Goal: Task Accomplishment & Management: Use online tool/utility

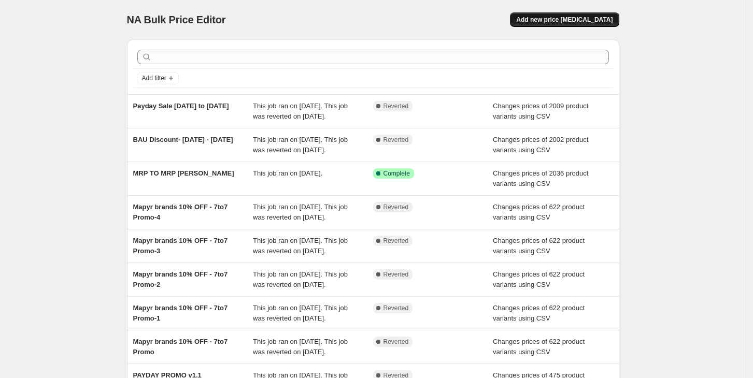
click at [568, 23] on span "Add new price [MEDICAL_DATA]" at bounding box center [564, 20] width 96 height 8
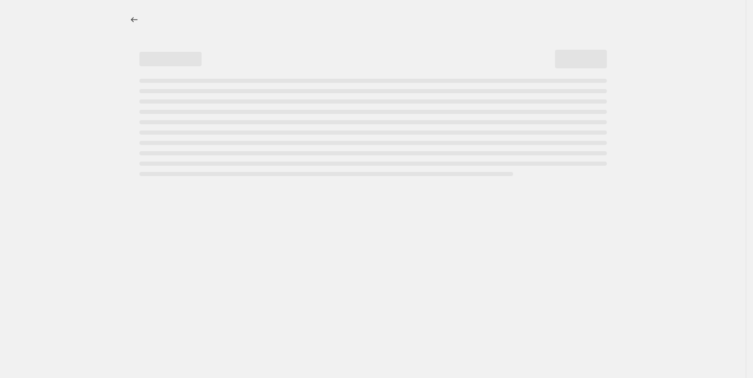
select select "percentage"
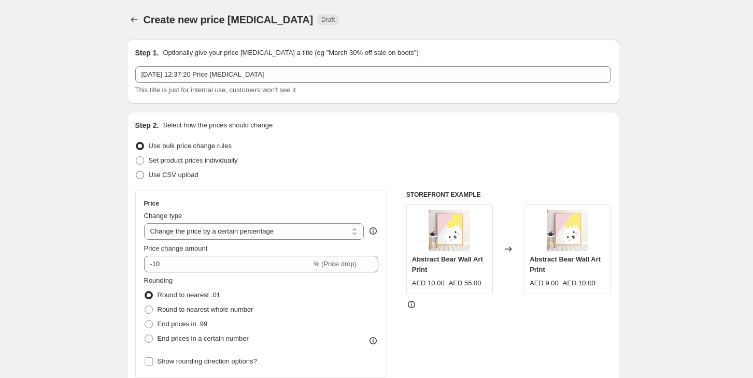
click at [166, 176] on span "Use CSV upload" at bounding box center [174, 175] width 50 height 8
click at [136, 172] on input "Use CSV upload" at bounding box center [136, 171] width 1 height 1
radio input "true"
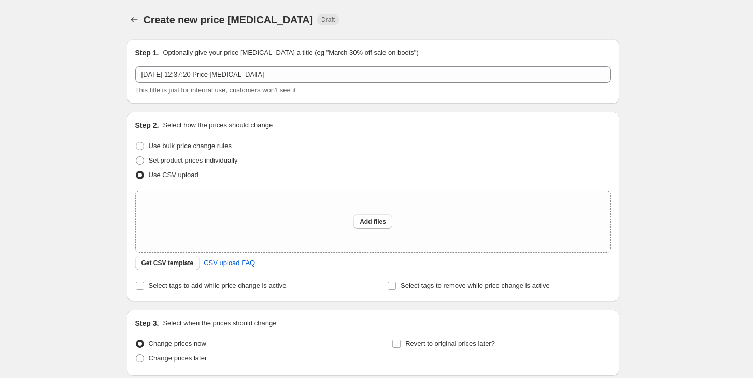
scroll to position [69, 0]
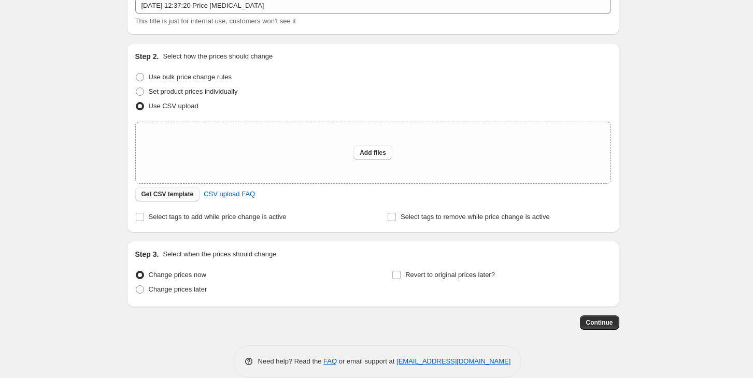
click at [170, 198] on span "Get CSV template" at bounding box center [168, 194] width 52 height 8
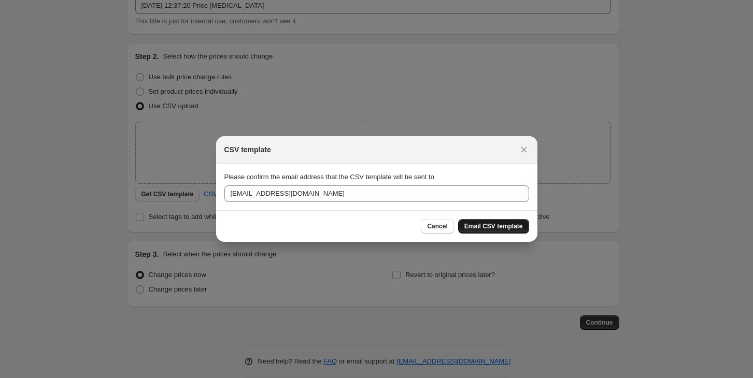
click at [498, 227] on span "Email CSV template" at bounding box center [493, 226] width 59 height 8
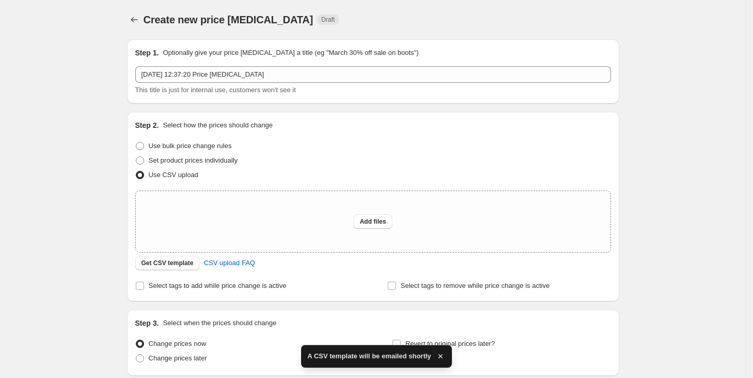
scroll to position [69, 0]
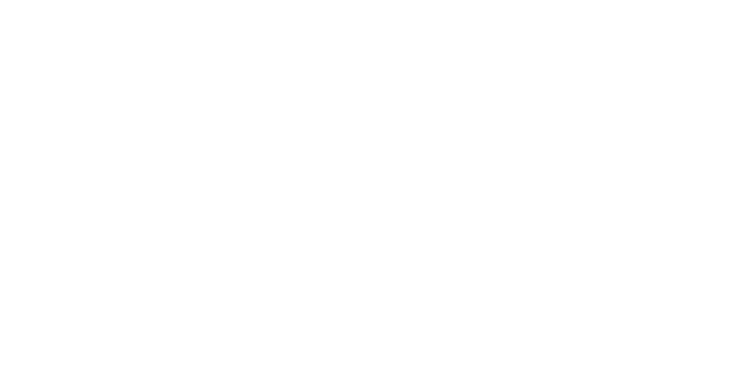
select select "percentage"
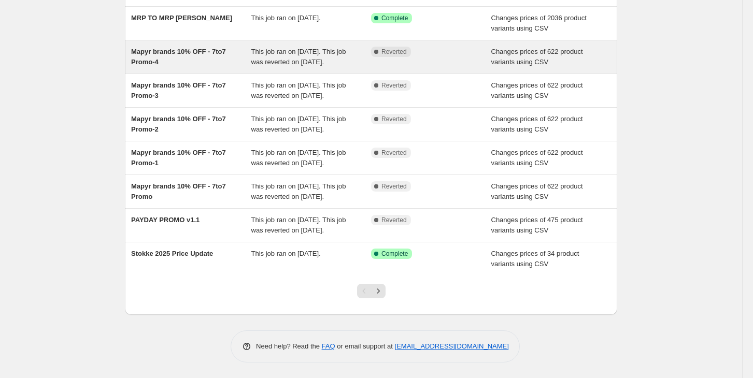
scroll to position [168, 0]
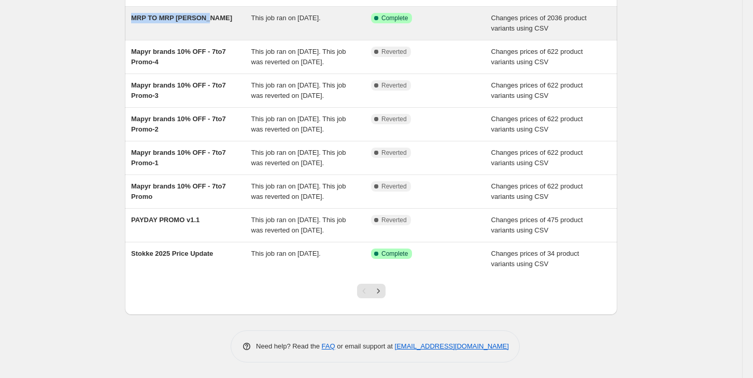
drag, startPoint x: 234, startPoint y: 31, endPoint x: 133, endPoint y: 31, distance: 101.1
click at [133, 31] on div "MRP TO MRP [PERSON_NAME] This job ran on [DATE]. Success Complete Complete Chan…" at bounding box center [371, 23] width 492 height 33
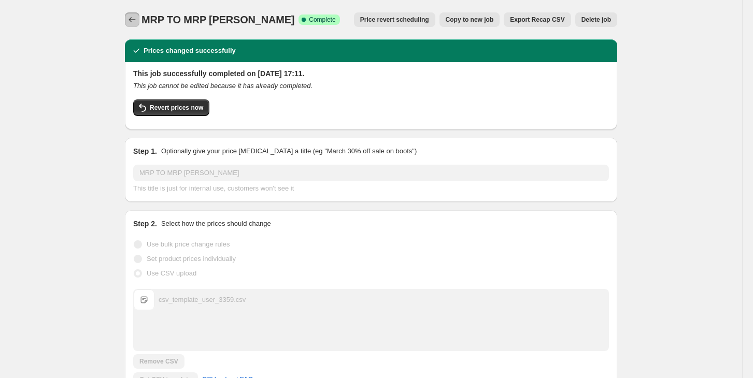
click at [135, 19] on icon "Price change jobs" at bounding box center [132, 20] width 10 height 10
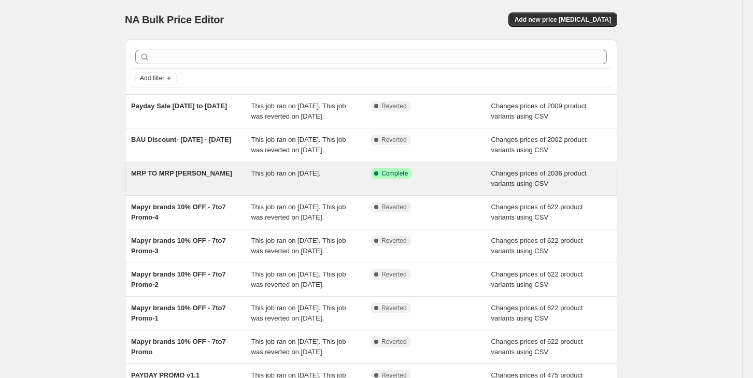
click at [195, 177] on span "MRP TO MRP [PERSON_NAME]" at bounding box center [181, 174] width 101 height 8
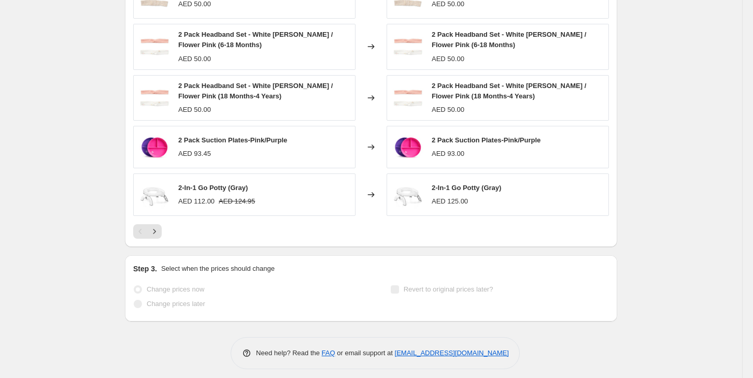
scroll to position [492, 0]
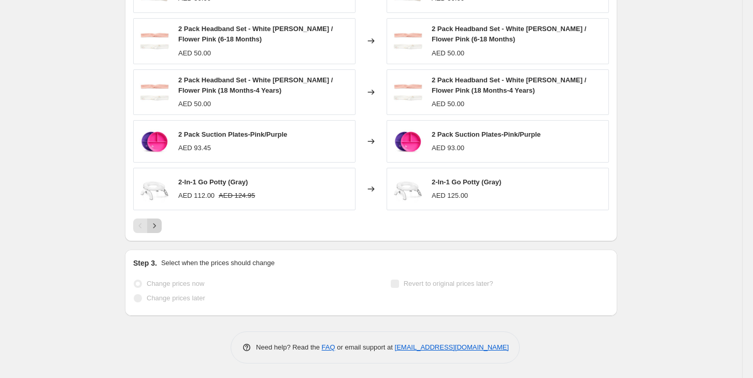
click at [151, 223] on button "Next" at bounding box center [154, 226] width 15 height 15
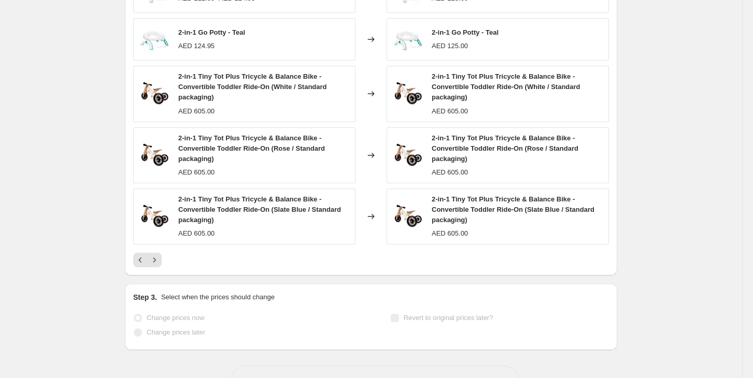
click at [160, 261] on icon "Next" at bounding box center [154, 260] width 10 height 10
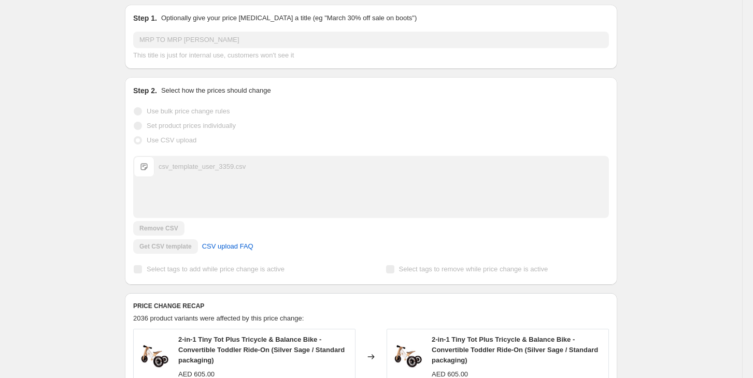
scroll to position [146, 0]
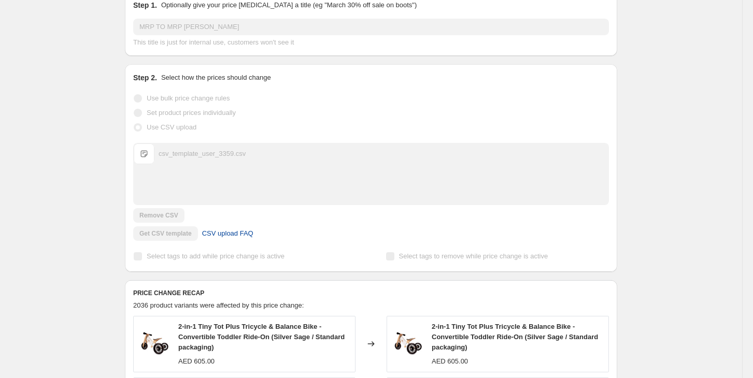
click at [224, 235] on span "CSV upload FAQ" at bounding box center [227, 234] width 51 height 10
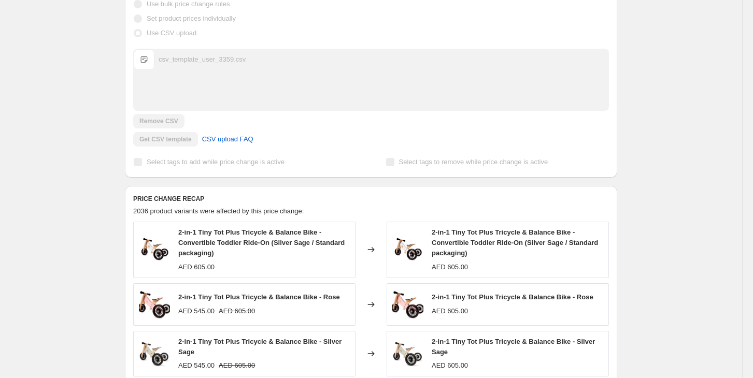
scroll to position [229, 0]
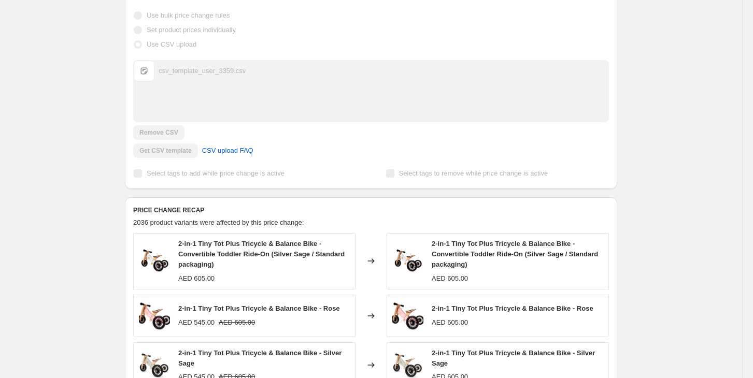
click at [46, 187] on div "MRP TO MRP [PERSON_NAME]. This page is ready MRP TO MRP UPDATION Success Comple…" at bounding box center [371, 213] width 742 height 885
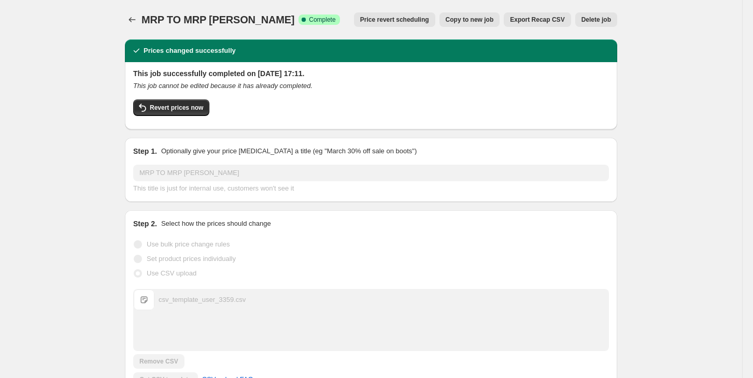
click at [545, 15] on button "Export Recap CSV" at bounding box center [537, 19] width 67 height 15
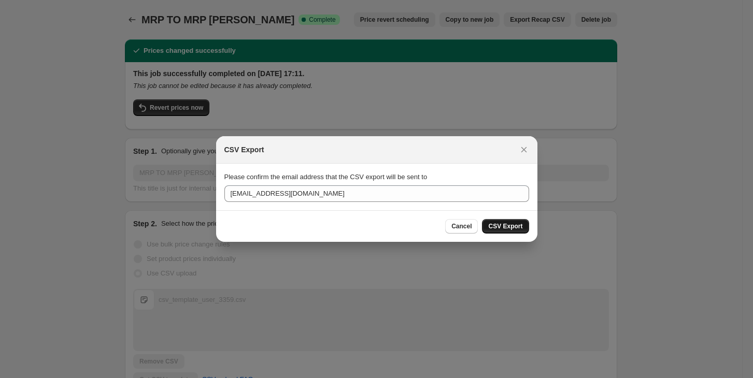
click at [504, 231] on button "CSV Export" at bounding box center [505, 226] width 47 height 15
